Goal: Transaction & Acquisition: Purchase product/service

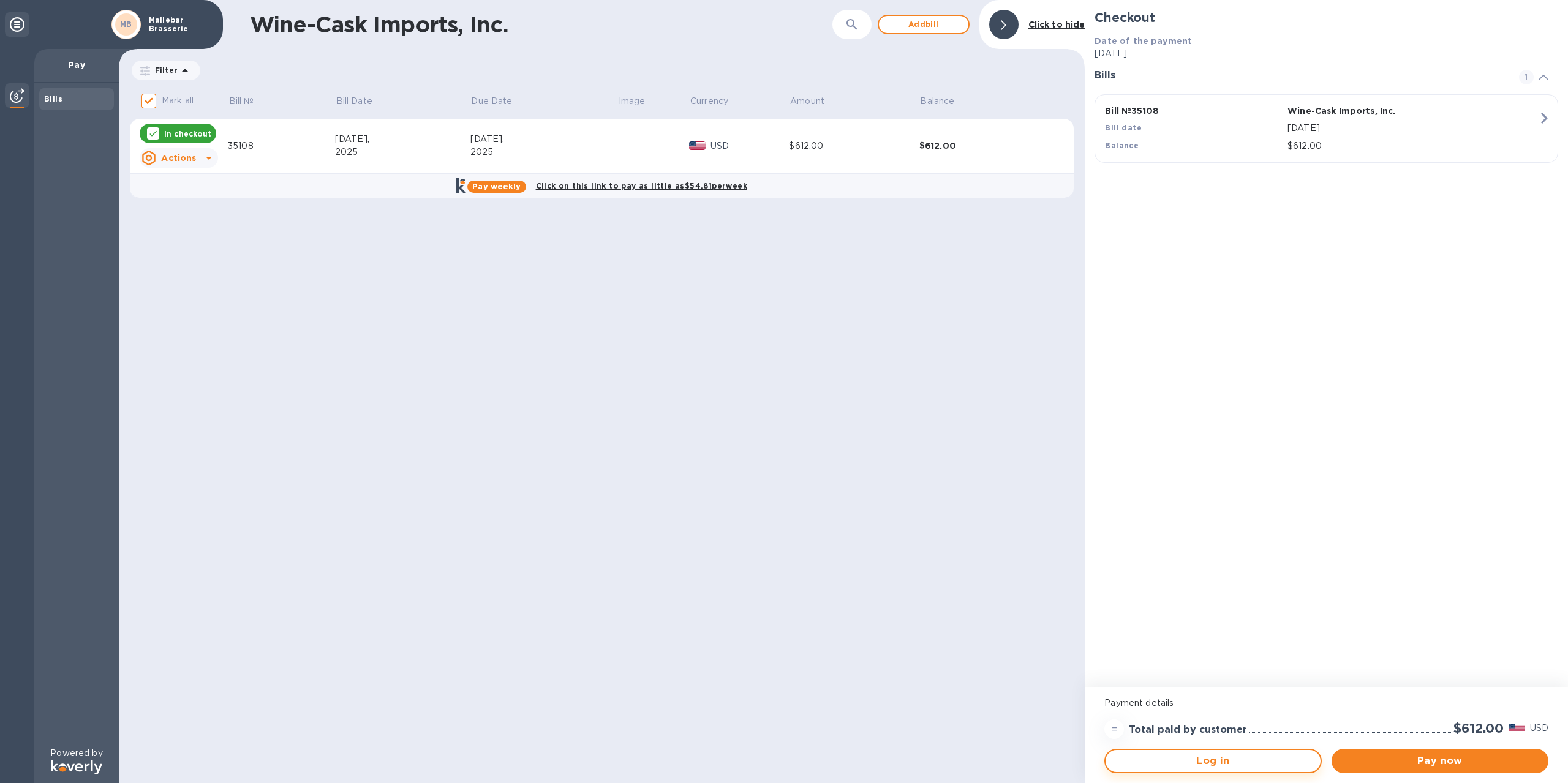
click at [1181, 760] on span "Log in" at bounding box center [1213, 761] width 195 height 15
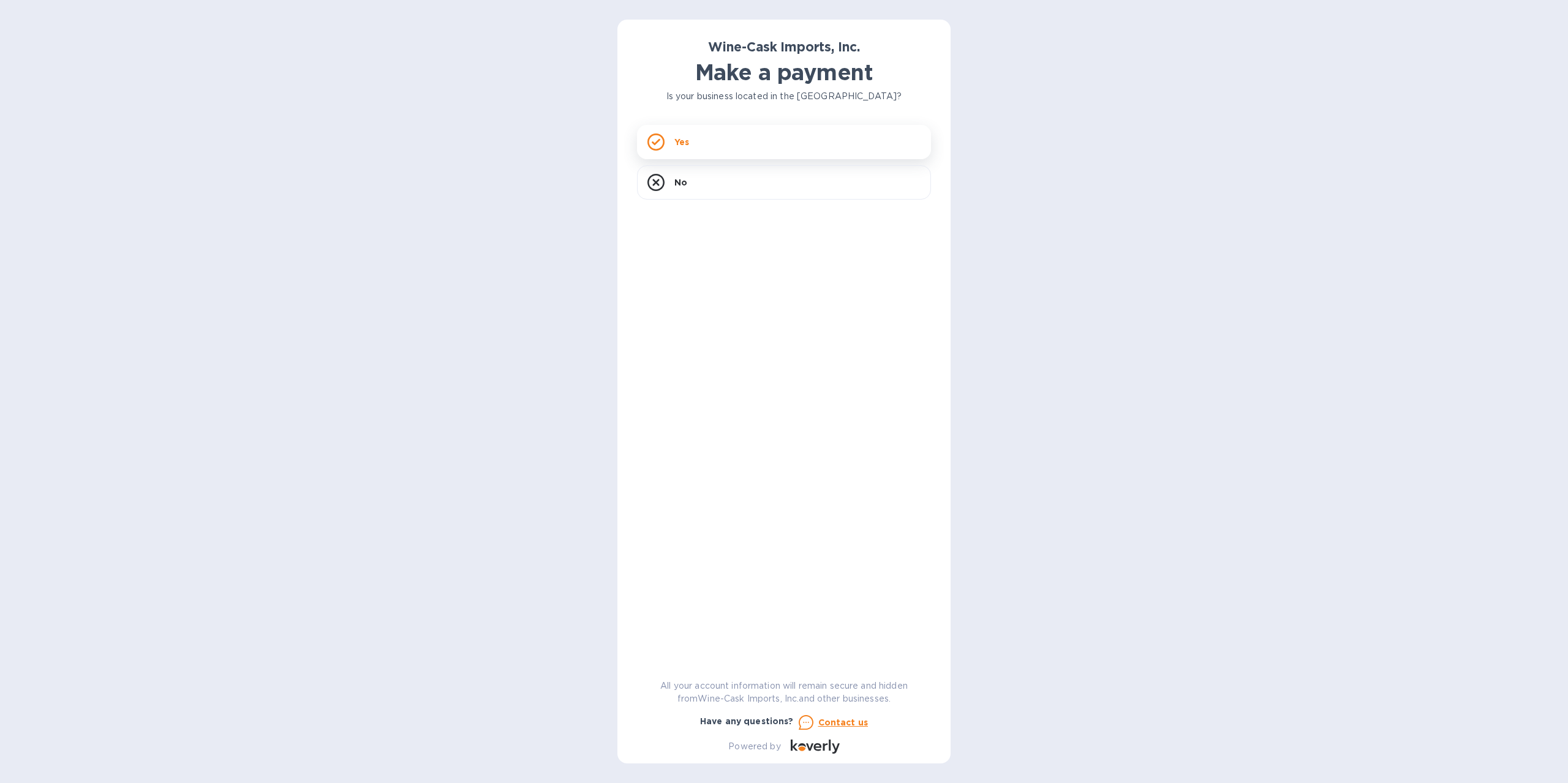
click at [720, 146] on div "Yes" at bounding box center [784, 142] width 294 height 35
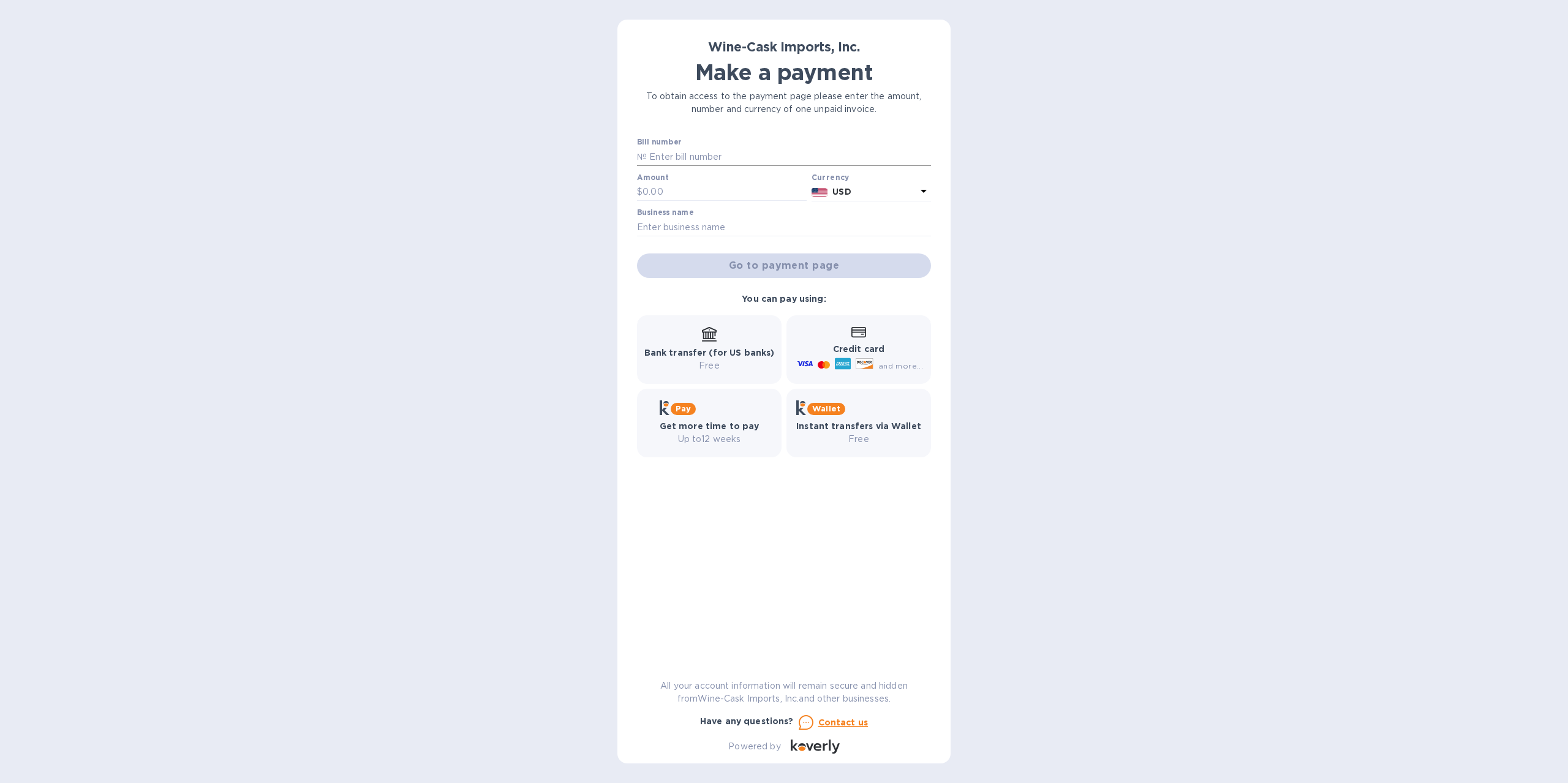
click at [750, 158] on input "text" at bounding box center [789, 157] width 284 height 19
type input "35108"
click at [670, 194] on input "text" at bounding box center [725, 192] width 164 height 19
type input "612.00"
click at [680, 234] on input "text" at bounding box center [784, 228] width 294 height 19
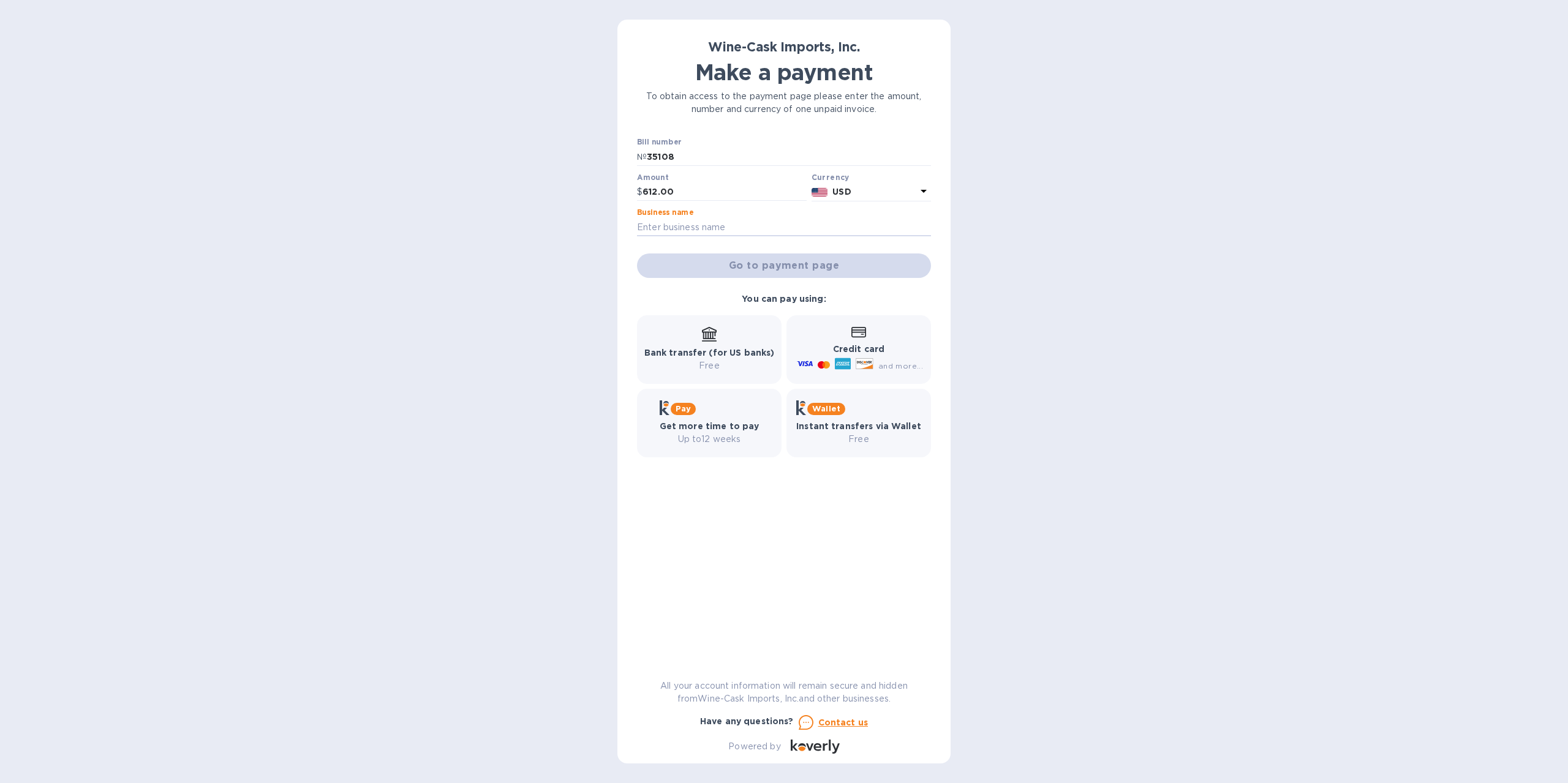
type input "Mallebar Brasserie"
click at [786, 263] on span "Go to payment page" at bounding box center [784, 265] width 274 height 15
